Goal: Task Accomplishment & Management: Manage account settings

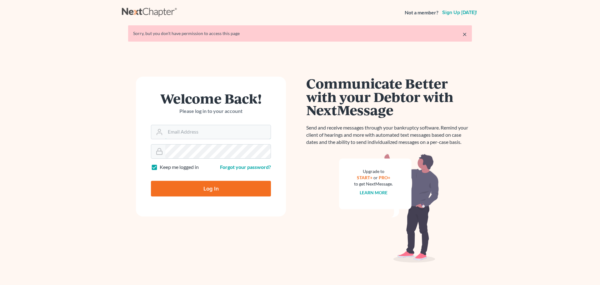
type input "dgarcia@wellerlegalgroup.com"
click at [221, 187] on input "Log In" at bounding box center [211, 189] width 120 height 16
type input "Thinking..."
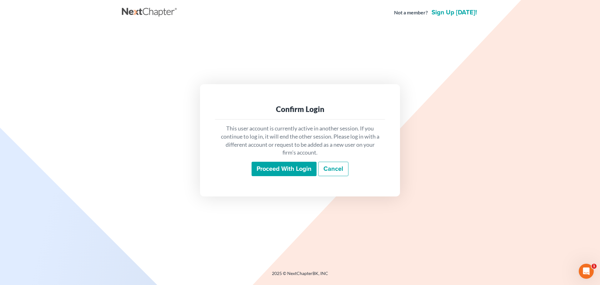
click at [307, 167] on input "Proceed with login" at bounding box center [284, 169] width 65 height 14
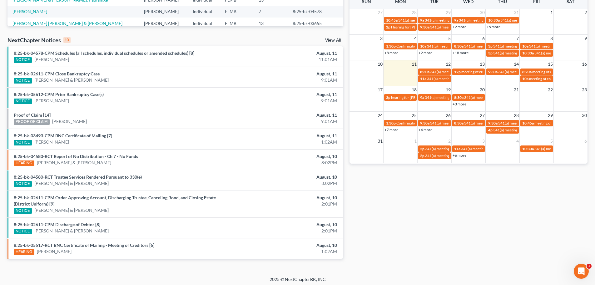
scroll to position [171, 0]
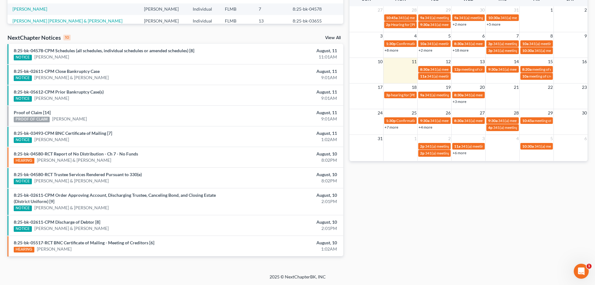
click at [312, 135] on div "August, 11" at bounding box center [285, 133] width 104 height 6
